Goal: Task Accomplishment & Management: Manage account settings

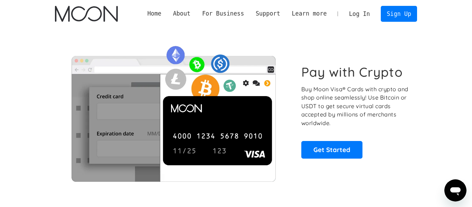
click at [363, 15] on link "Log In" at bounding box center [359, 13] width 32 height 15
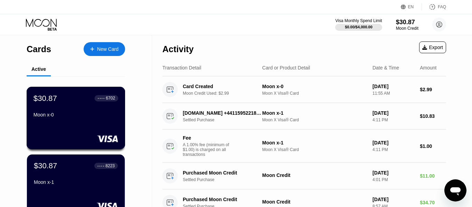
click at [109, 116] on div "Moon x-0" at bounding box center [75, 115] width 85 height 6
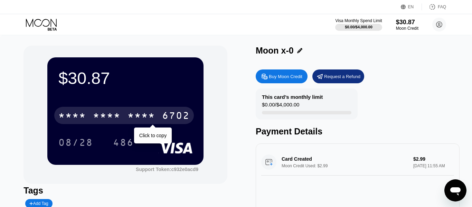
click at [145, 118] on div "* * * *" at bounding box center [141, 116] width 28 height 11
